Goal: Information Seeking & Learning: Learn about a topic

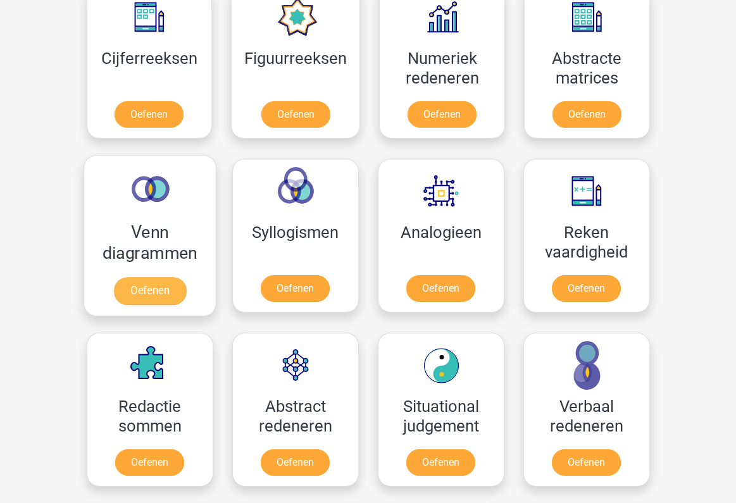
scroll to position [596, 0]
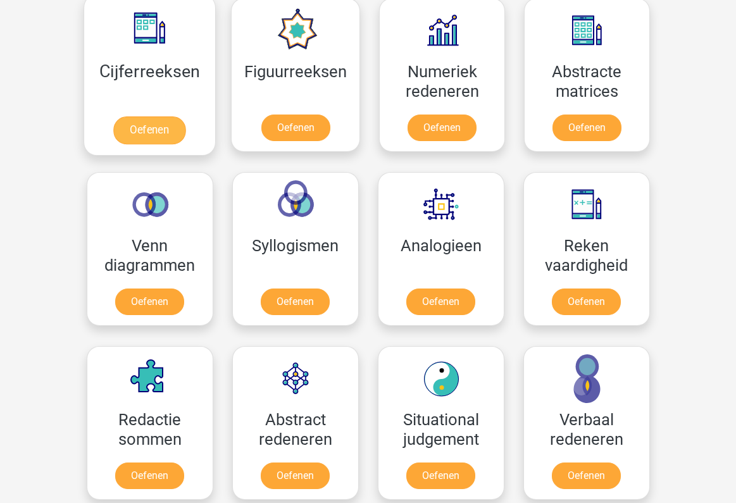
click at [150, 127] on link "Oefenen" at bounding box center [149, 130] width 72 height 28
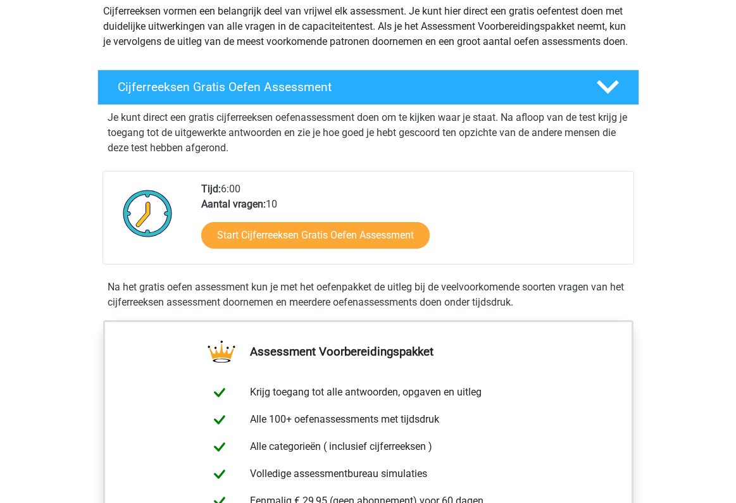
scroll to position [156, 0]
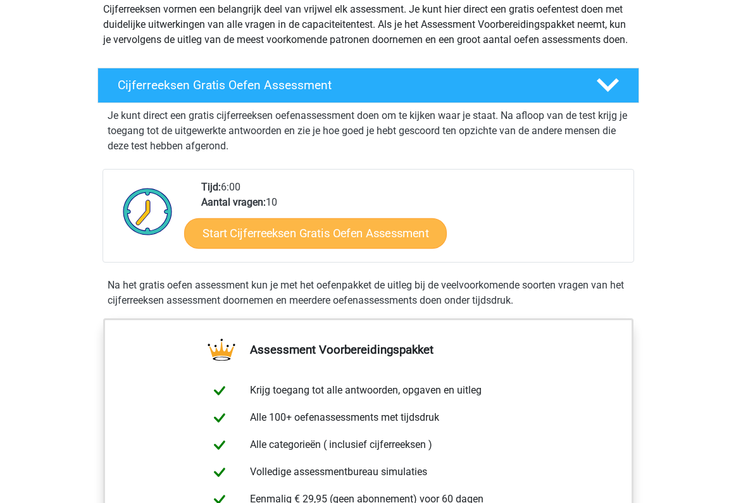
click at [309, 248] on link "Start Cijferreeksen Gratis Oefen Assessment" at bounding box center [315, 233] width 263 height 30
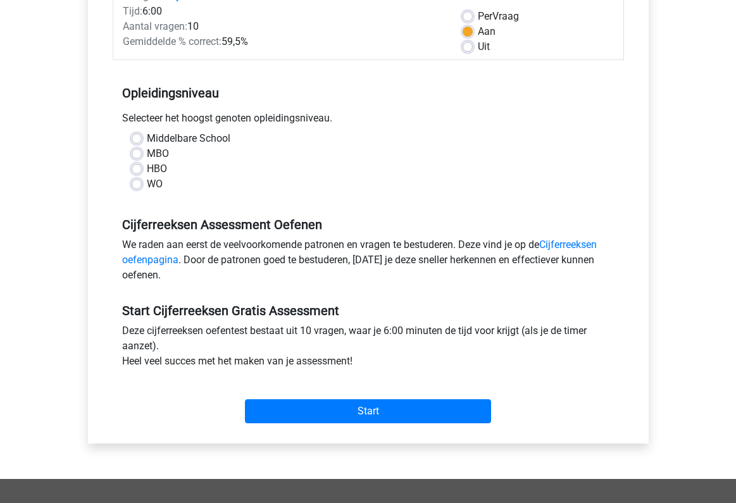
scroll to position [187, 0]
click at [147, 166] on label "HBO" at bounding box center [157, 168] width 20 height 15
click at [135, 166] on input "HBO" at bounding box center [137, 167] width 10 height 13
radio input "true"
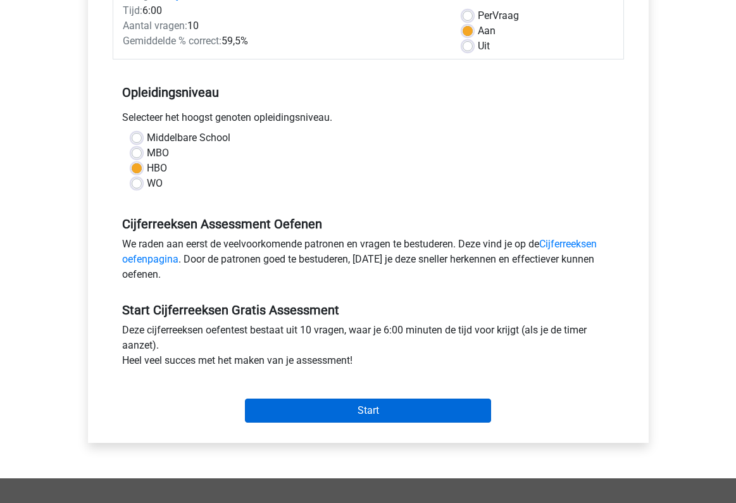
click at [338, 412] on input "Start" at bounding box center [368, 411] width 246 height 24
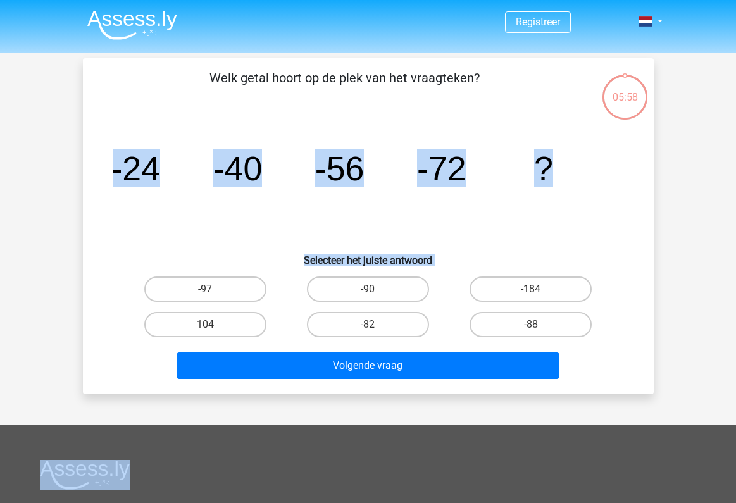
drag, startPoint x: 0, startPoint y: 0, endPoint x: 496, endPoint y: 111, distance: 508.1
click at [496, 111] on div "Registreer Nederlands English" at bounding box center [368, 379] width 736 height 759
click at [496, 111] on div "Welk getal hoort op de plek van het vraagteken? image/svg+xml -24 -40 -56 -72 ?…" at bounding box center [368, 226] width 561 height 316
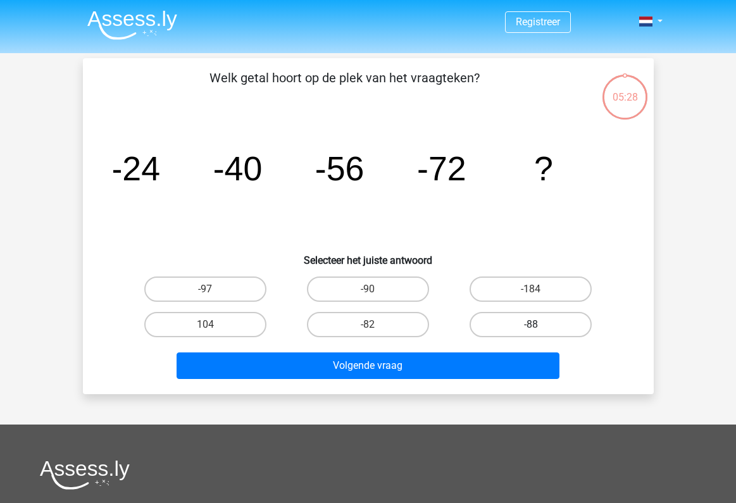
click at [508, 321] on label "-88" at bounding box center [531, 324] width 122 height 25
click at [531, 325] on input "-88" at bounding box center [535, 329] width 8 height 8
radio input "true"
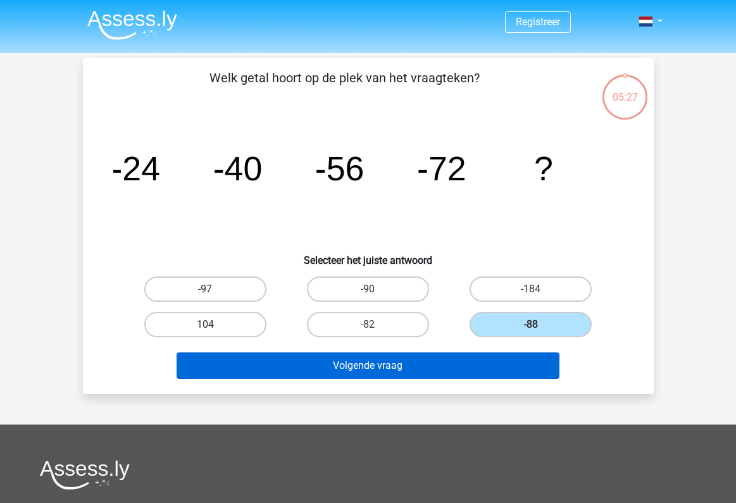
click at [427, 363] on button "Volgende vraag" at bounding box center [368, 366] width 383 height 27
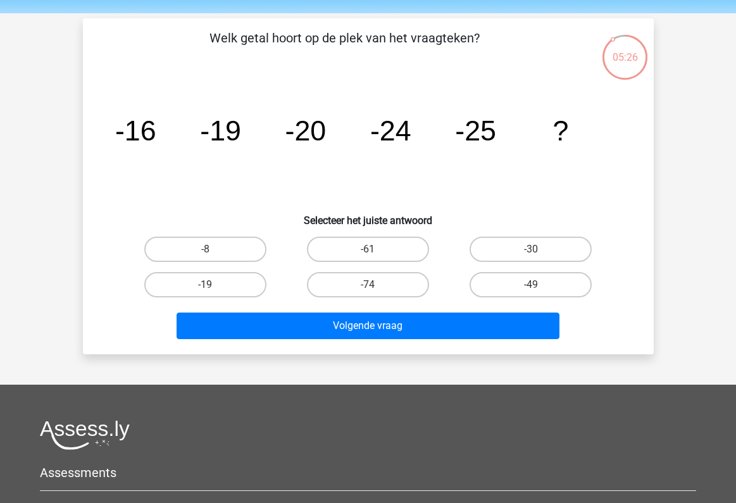
scroll to position [37, 0]
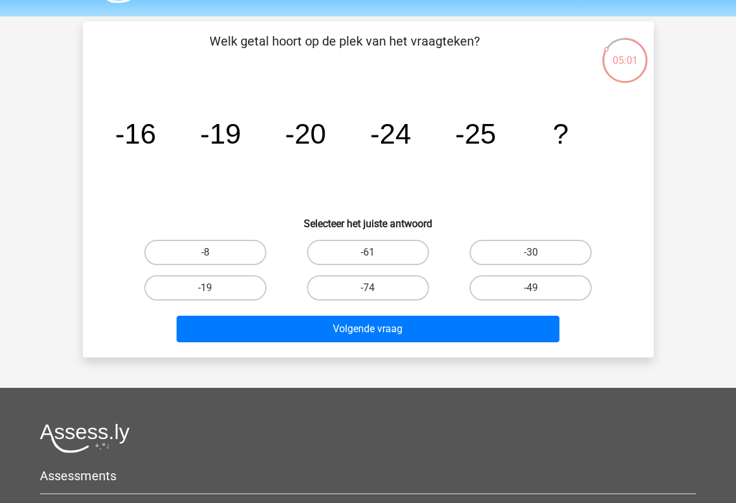
click at [537, 255] on input "-30" at bounding box center [535, 257] width 8 height 8
radio input "true"
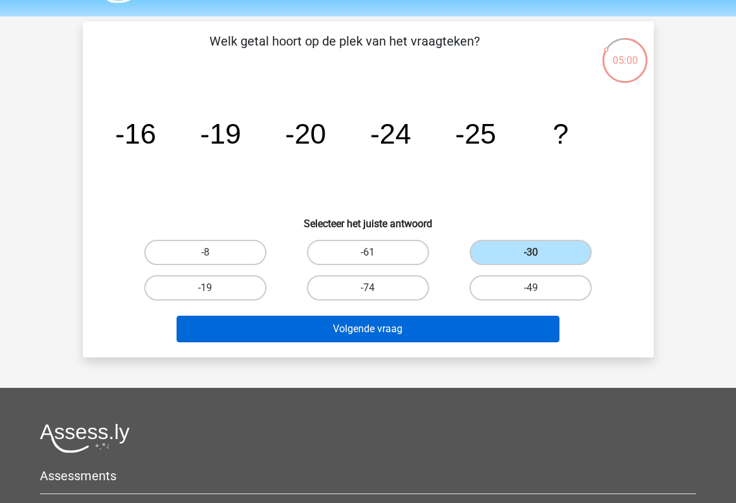
click at [444, 326] on button "Volgende vraag" at bounding box center [368, 329] width 383 height 27
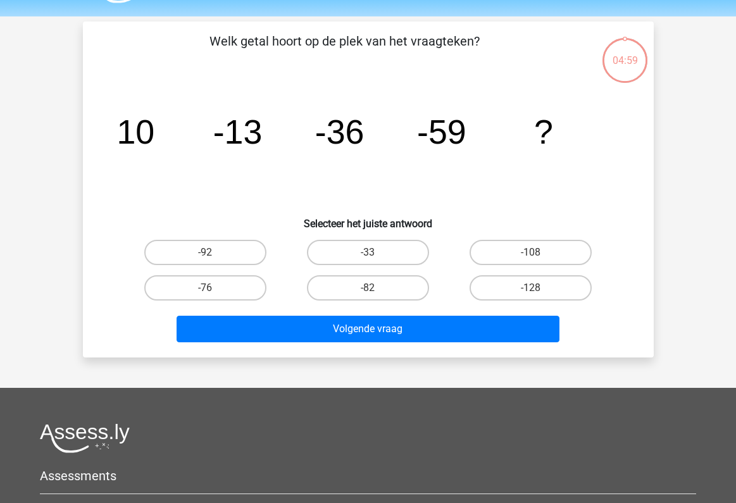
scroll to position [58, 0]
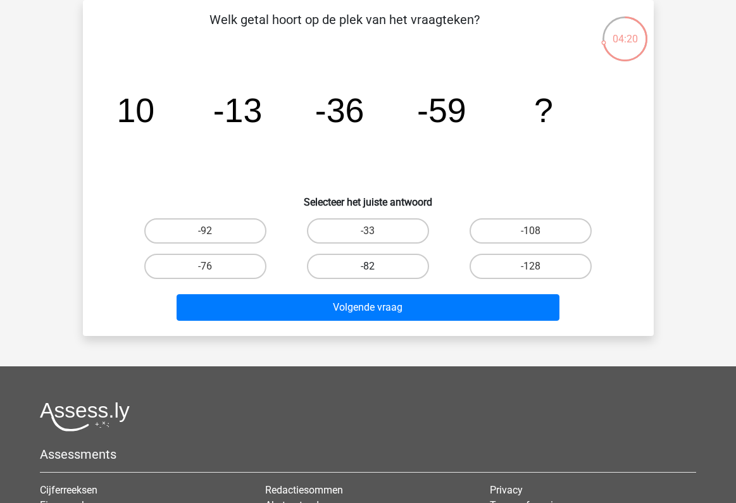
click at [374, 260] on label "-82" at bounding box center [368, 266] width 122 height 25
click at [374, 267] on input "-82" at bounding box center [372, 271] width 8 height 8
radio input "true"
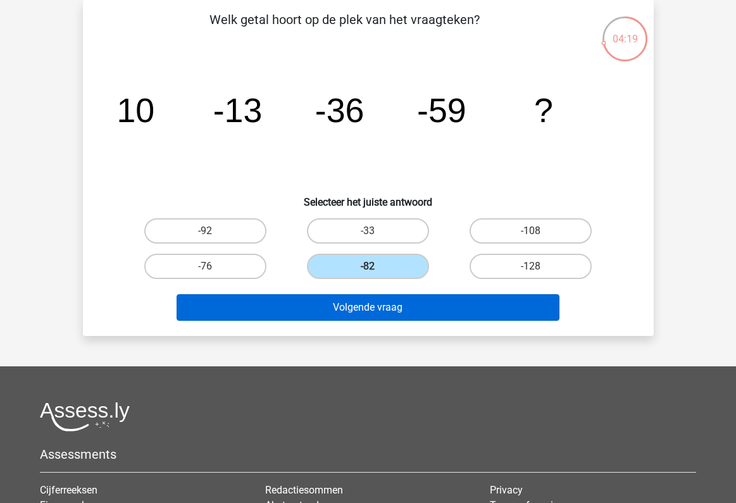
click at [368, 308] on button "Volgende vraag" at bounding box center [368, 307] width 383 height 27
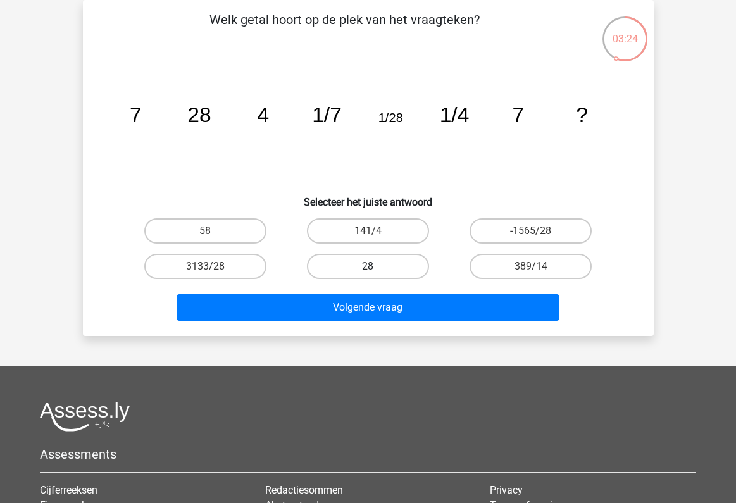
click at [358, 260] on label "28" at bounding box center [368, 266] width 122 height 25
click at [368, 267] on input "28" at bounding box center [372, 271] width 8 height 8
radio input "true"
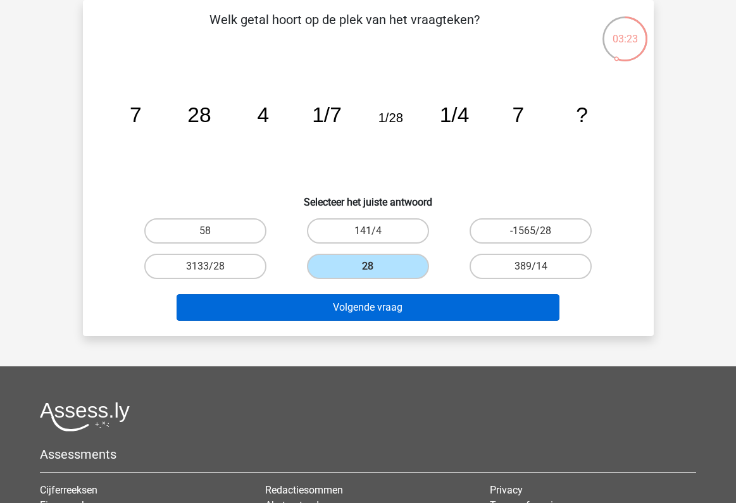
click at [358, 304] on button "Volgende vraag" at bounding box center [368, 307] width 383 height 27
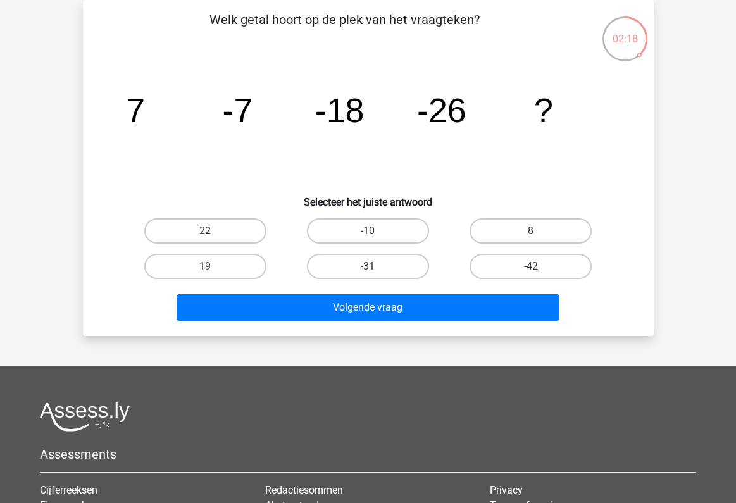
click at [368, 249] on div "-31" at bounding box center [368, 266] width 163 height 35
click at [368, 265] on label "-31" at bounding box center [368, 266] width 122 height 25
click at [368, 267] on input "-31" at bounding box center [372, 271] width 8 height 8
radio input "true"
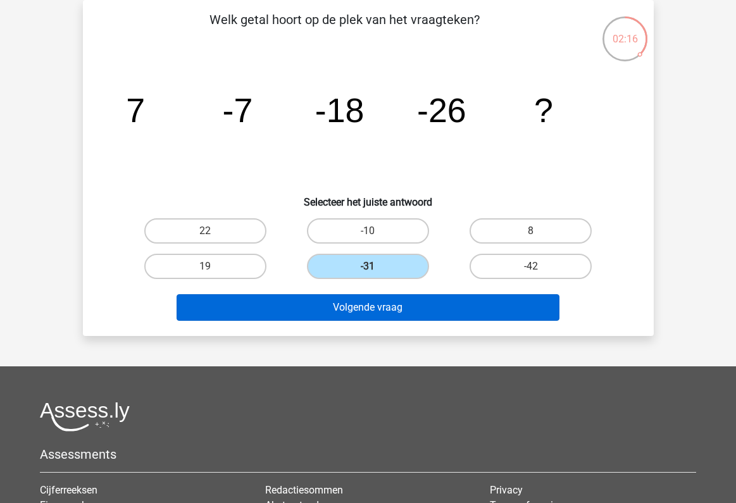
click at [370, 320] on button "Volgende vraag" at bounding box center [368, 307] width 383 height 27
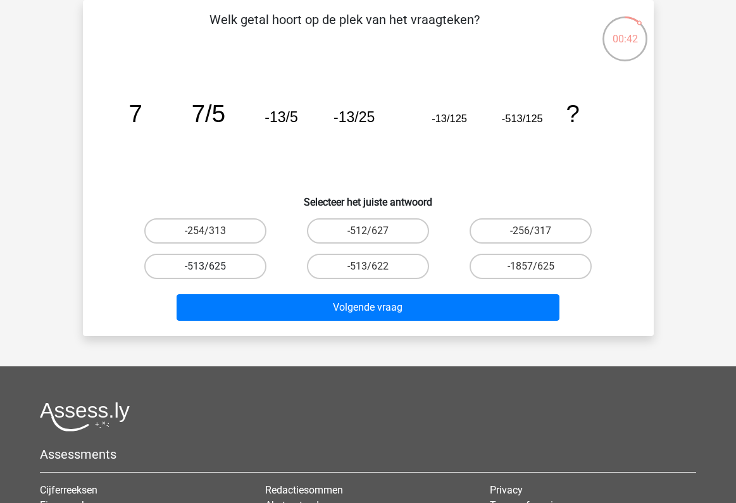
click at [234, 277] on label "-513/625" at bounding box center [205, 266] width 122 height 25
click at [213, 275] on input "-513/625" at bounding box center [209, 271] width 8 height 8
radio input "true"
click at [226, 272] on label "-513/625" at bounding box center [205, 266] width 122 height 25
click at [213, 272] on input "-513/625" at bounding box center [209, 271] width 8 height 8
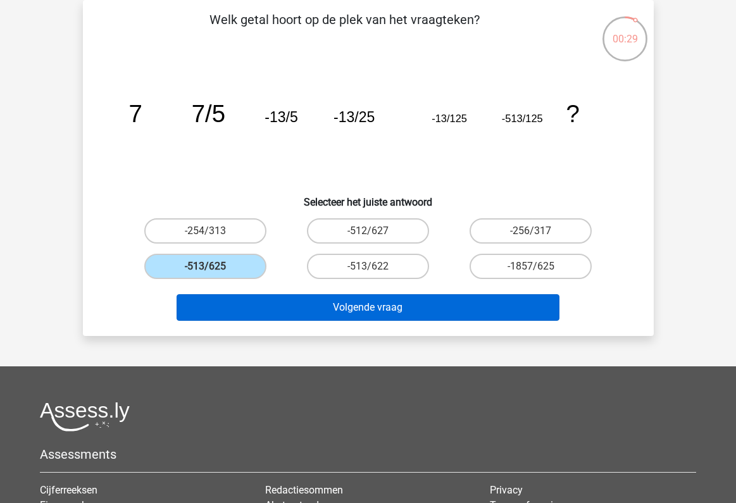
click at [296, 317] on button "Volgende vraag" at bounding box center [368, 307] width 383 height 27
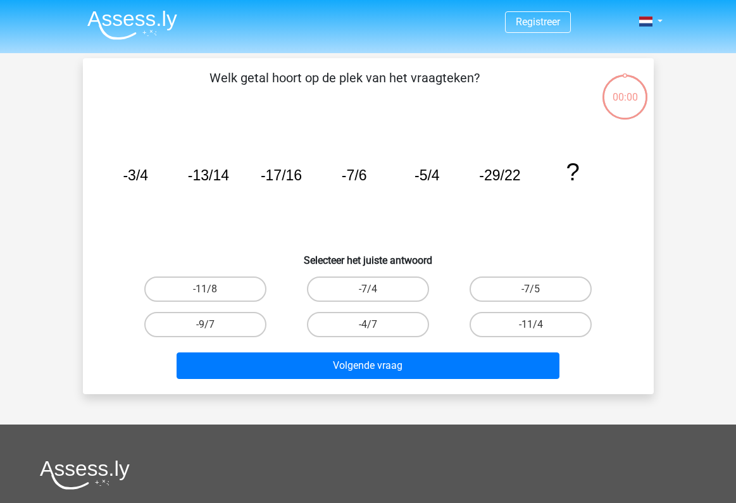
scroll to position [58, 0]
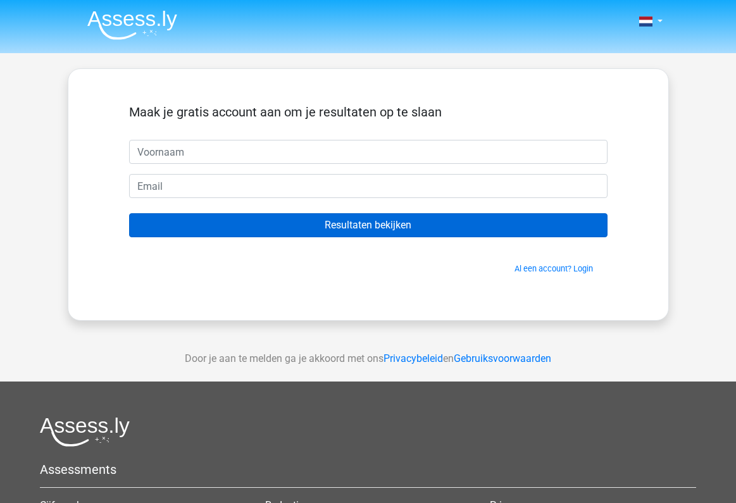
click at [321, 227] on input "Resultaten bekijken" at bounding box center [368, 225] width 479 height 24
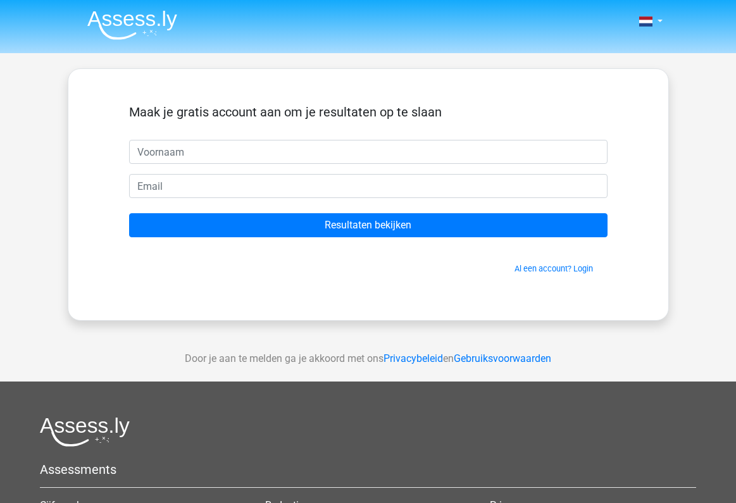
click at [577, 318] on div "Maak je gratis account aan om je resultaten op te slaan Resultaten bekijken Al …" at bounding box center [368, 194] width 601 height 253
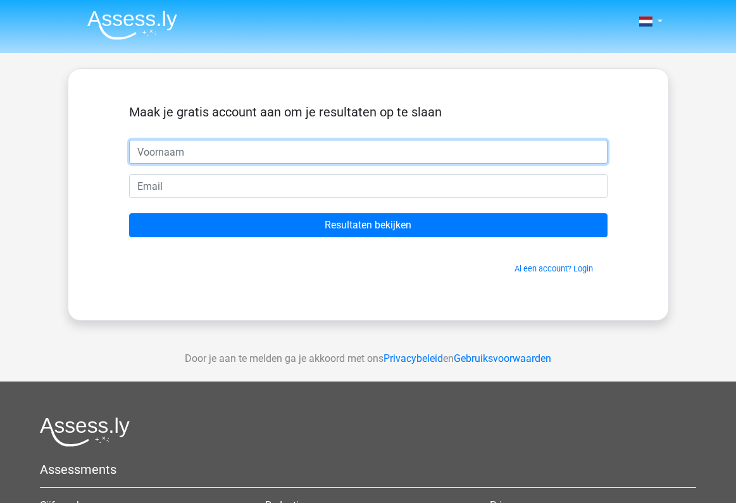
click at [261, 144] on input "text" at bounding box center [368, 152] width 479 height 24
type input "Katrien"
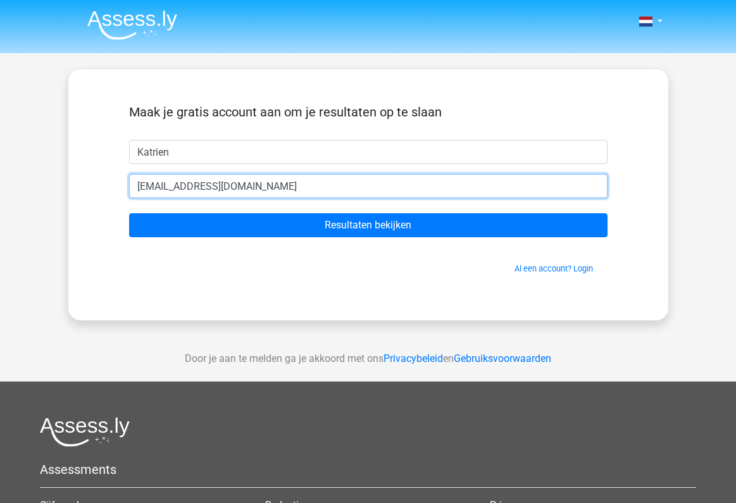
click at [243, 185] on input "[EMAIL_ADDRESS][DOMAIN_NAME]" at bounding box center [368, 186] width 479 height 24
click at [194, 186] on input "[EMAIL_ADDRESS][DOMAIN_NAME]" at bounding box center [368, 186] width 479 height 24
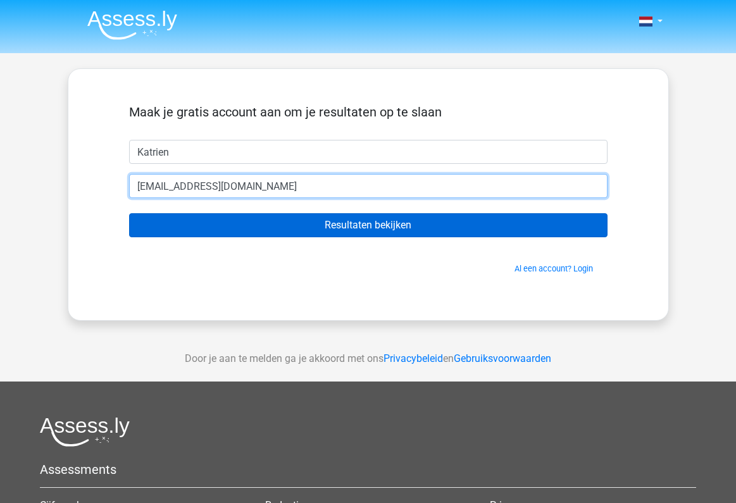
type input "[EMAIL_ADDRESS][DOMAIN_NAME]"
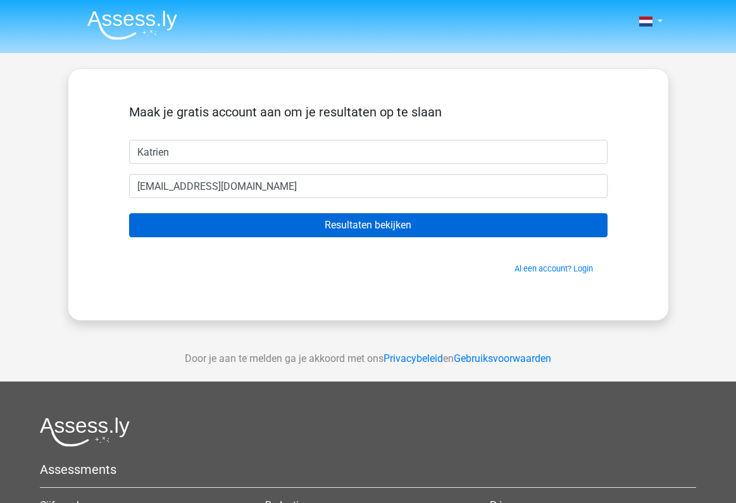
click at [304, 229] on input "Resultaten bekijken" at bounding box center [368, 225] width 479 height 24
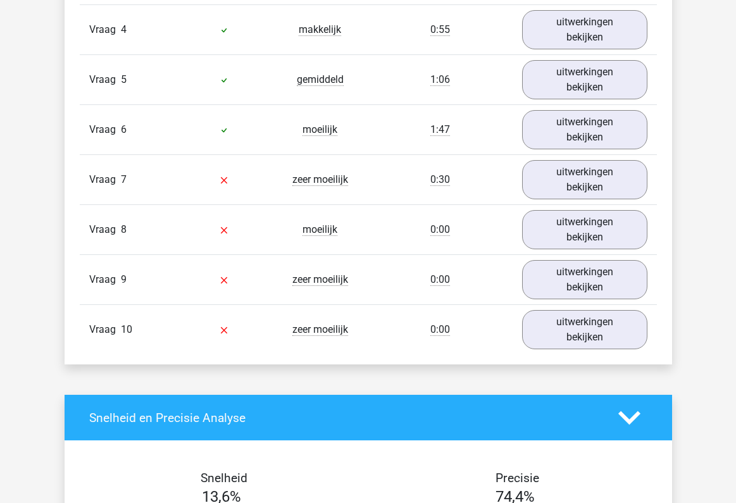
scroll to position [1256, 0]
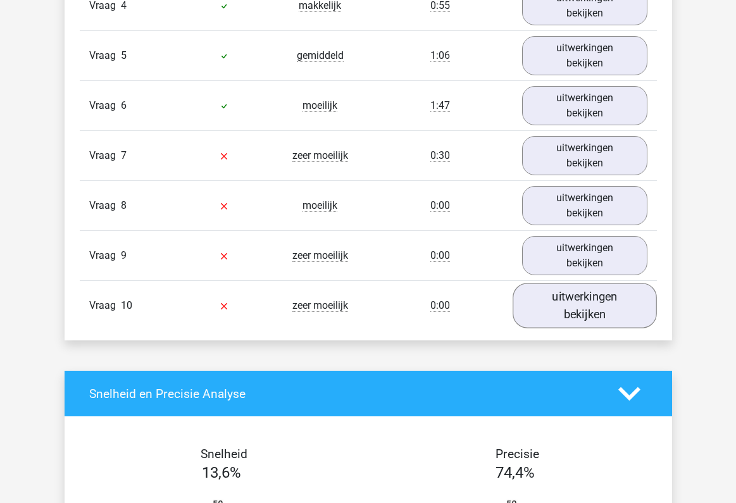
click at [540, 302] on link "uitwerkingen bekijken" at bounding box center [585, 305] width 144 height 45
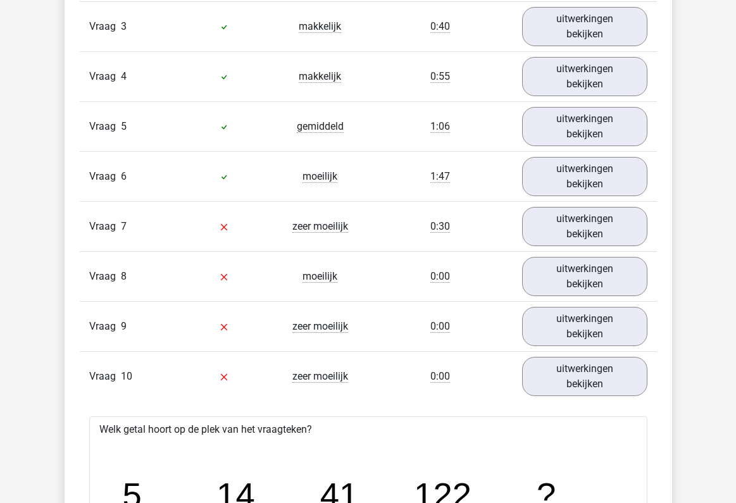
scroll to position [1186, 0]
click at [582, 325] on link "uitwerkingen bekijken" at bounding box center [585, 325] width 144 height 45
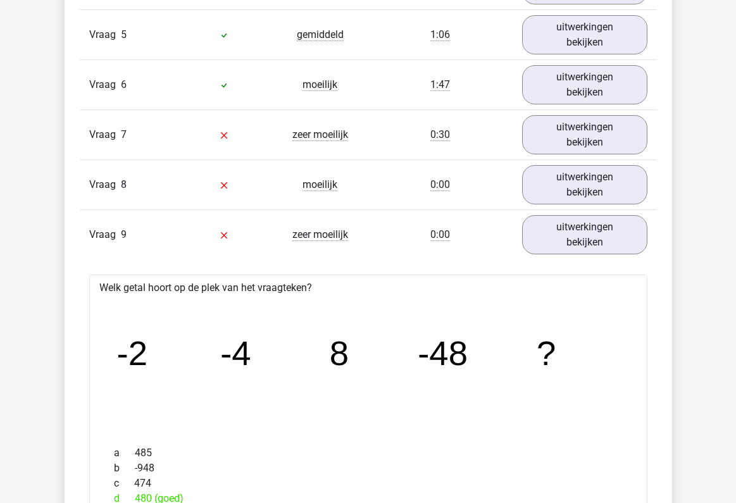
scroll to position [1269, 0]
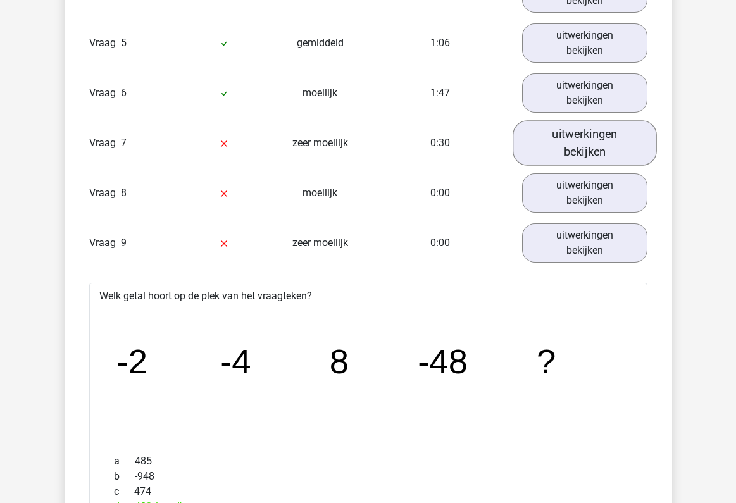
click at [569, 139] on link "uitwerkingen bekijken" at bounding box center [585, 142] width 144 height 45
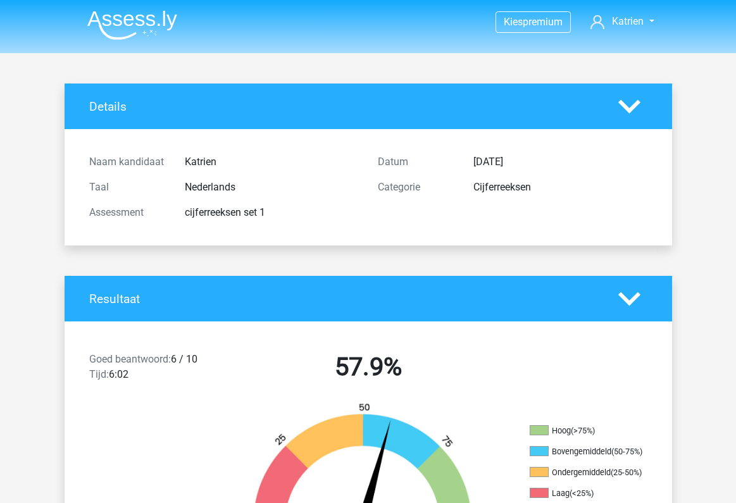
scroll to position [0, 0]
